Goal: Find specific page/section: Find specific page/section

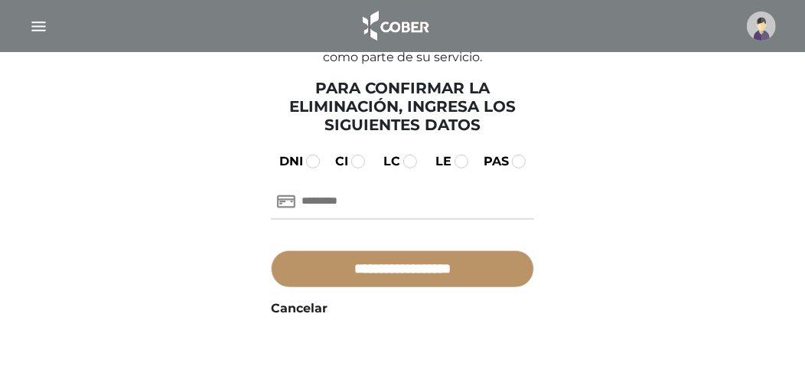
scroll to position [426, 0]
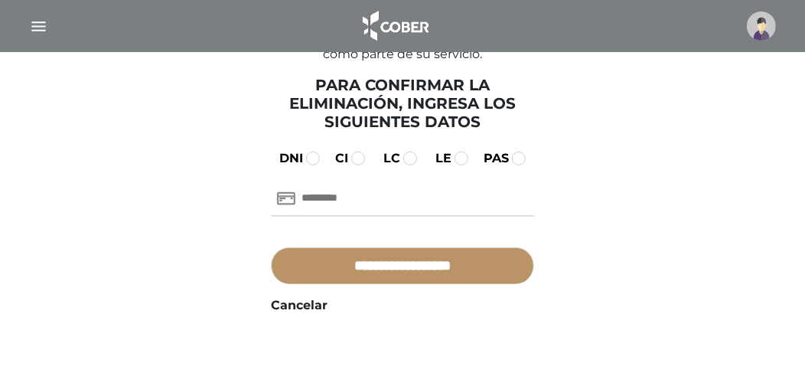
click at [385, 201] on input "text" at bounding box center [403, 198] width 264 height 37
type input "********"
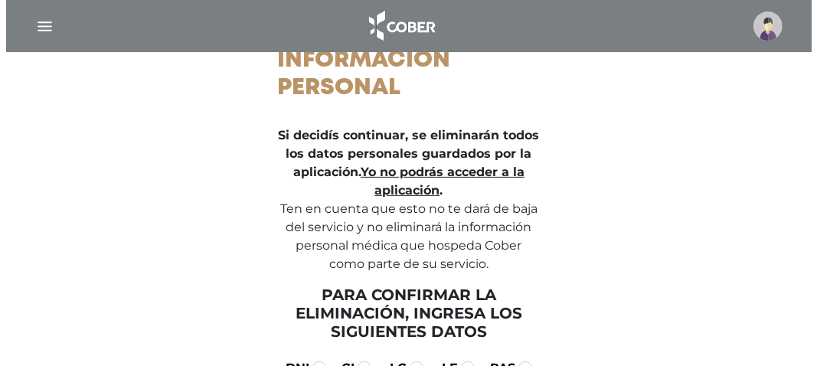
scroll to position [197, 0]
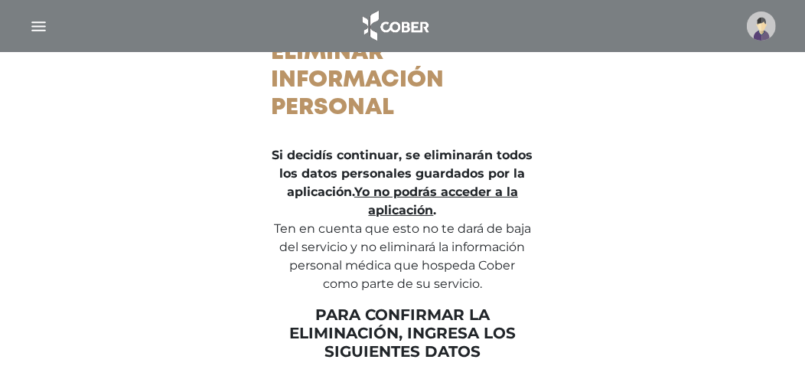
click at [514, 31] on img at bounding box center [761, 25] width 29 height 29
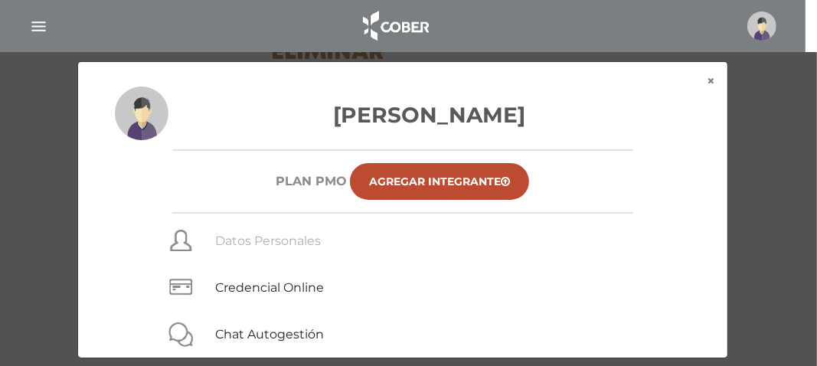
scroll to position [103, 0]
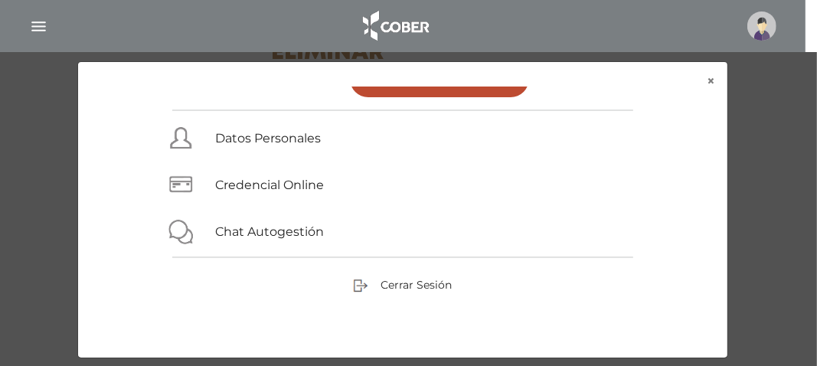
click at [43, 27] on img "button" at bounding box center [38, 26] width 19 height 19
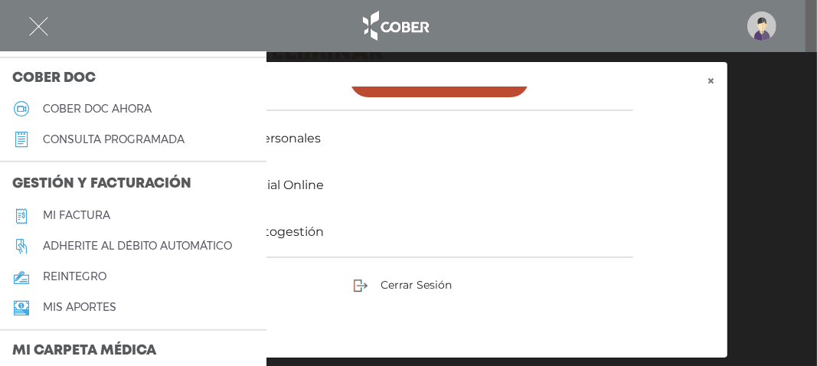
scroll to position [459, 0]
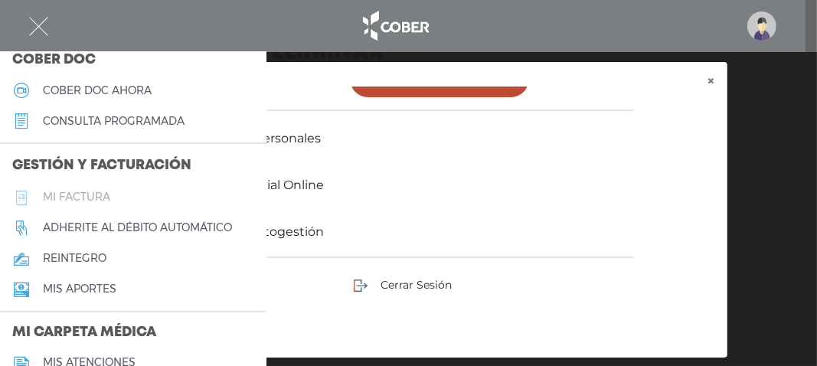
click at [90, 196] on h5 "Mi factura" at bounding box center [76, 197] width 67 height 13
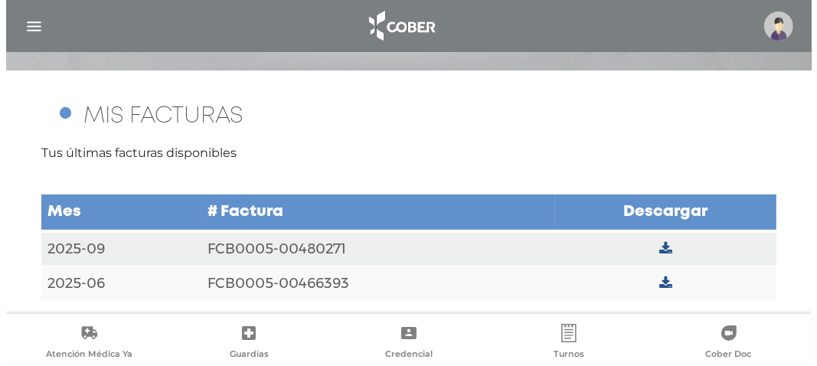
scroll to position [170, 0]
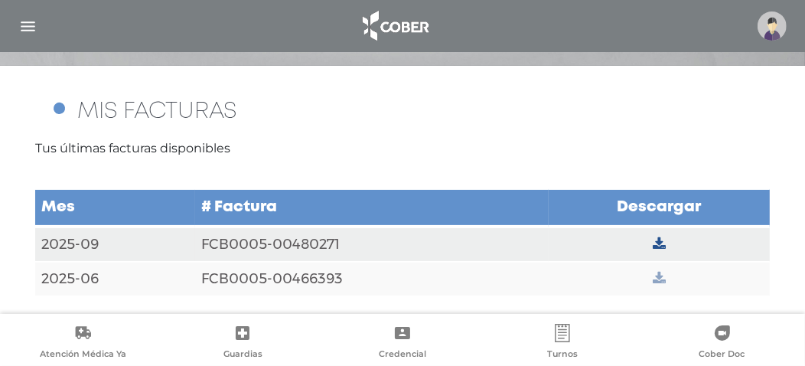
click at [660, 281] on icon at bounding box center [659, 279] width 13 height 14
click at [659, 245] on icon at bounding box center [659, 244] width 13 height 14
click at [30, 21] on img "button" at bounding box center [27, 26] width 19 height 19
